Goal: Connect with others: Participate in discussion

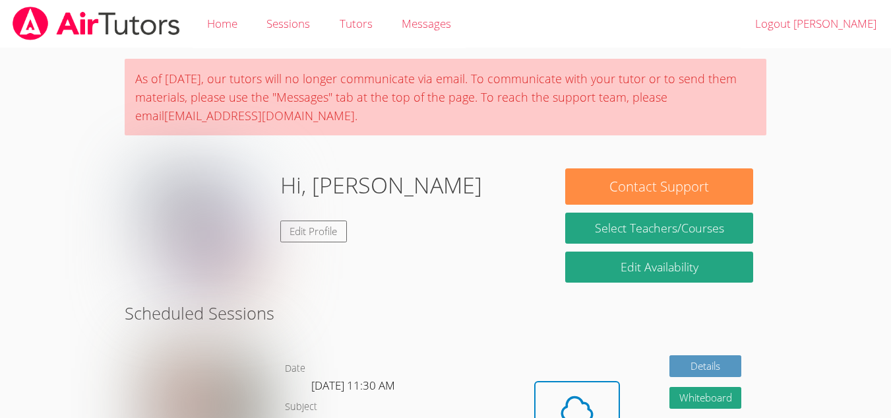
scroll to position [110, 0]
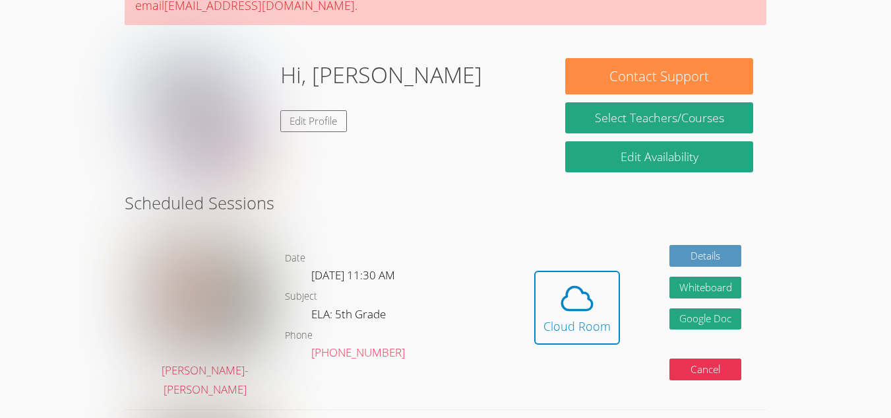
click at [560, 318] on div "Cloud Room" at bounding box center [577, 326] width 67 height 18
click at [709, 278] on button "Whiteboard" at bounding box center [706, 287] width 73 height 22
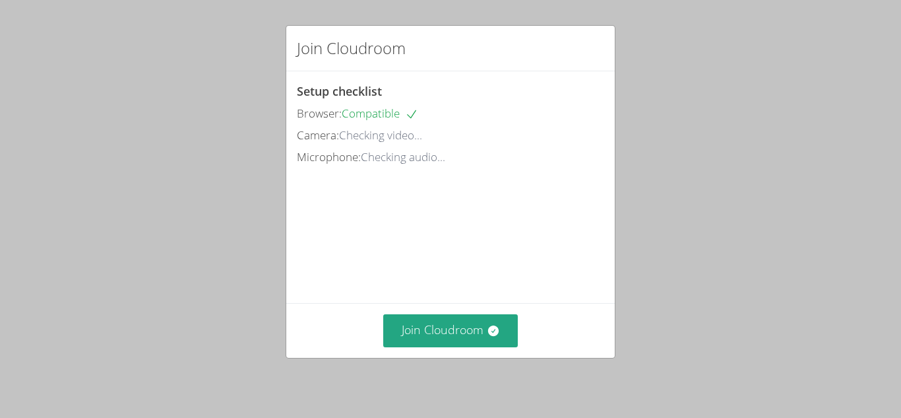
click at [462, 342] on button "Join Cloudroom" at bounding box center [450, 330] width 135 height 32
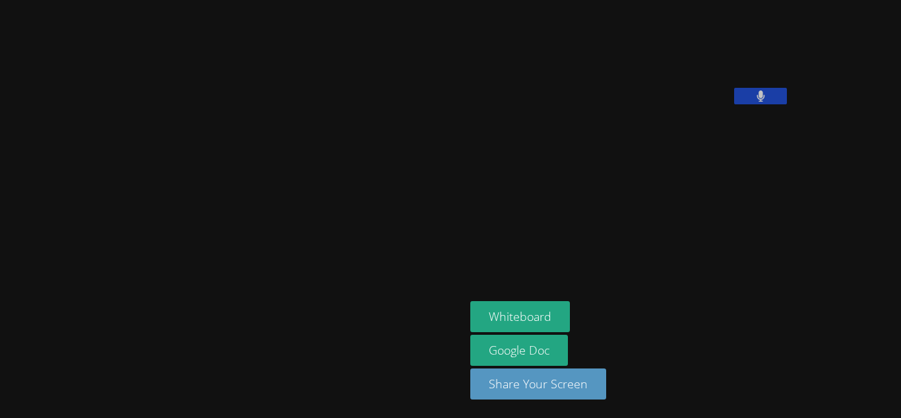
click at [734, 104] on button at bounding box center [760, 96] width 53 height 16
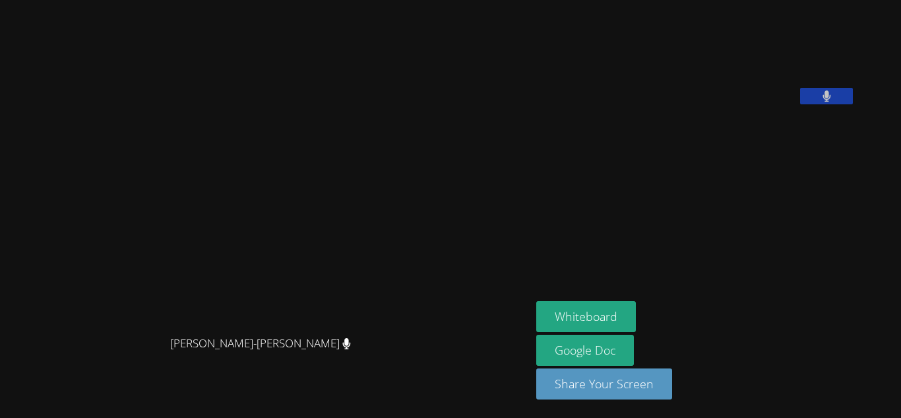
click at [800, 104] on button at bounding box center [826, 96] width 53 height 16
click at [734, 104] on video at bounding box center [635, 54] width 198 height 99
click at [800, 104] on button at bounding box center [826, 96] width 53 height 16
click at [484, 364] on div "[PERSON_NAME]-[PERSON_NAME]" at bounding box center [265, 355] width 521 height 53
